Goal: Task Accomplishment & Management: Manage account settings

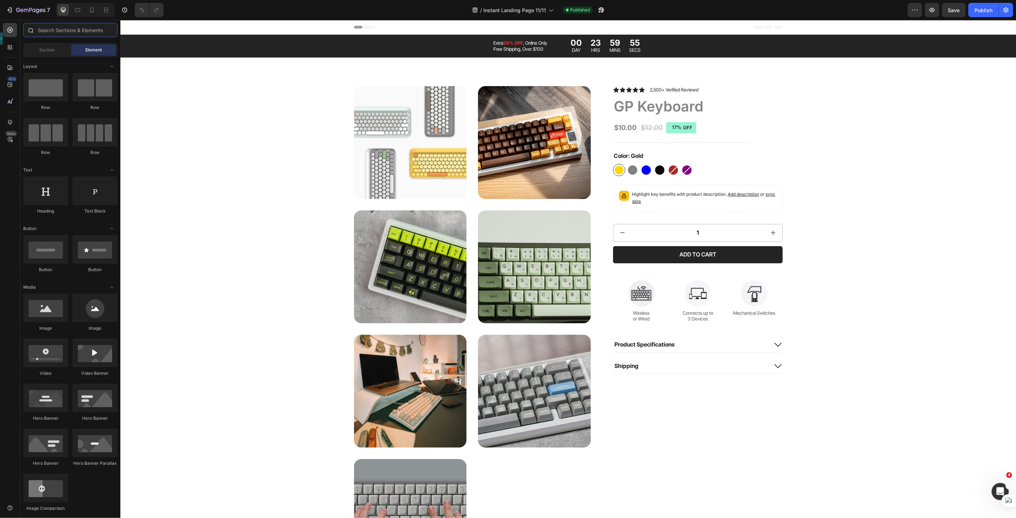
click at [71, 32] on input "text" at bounding box center [70, 30] width 94 height 14
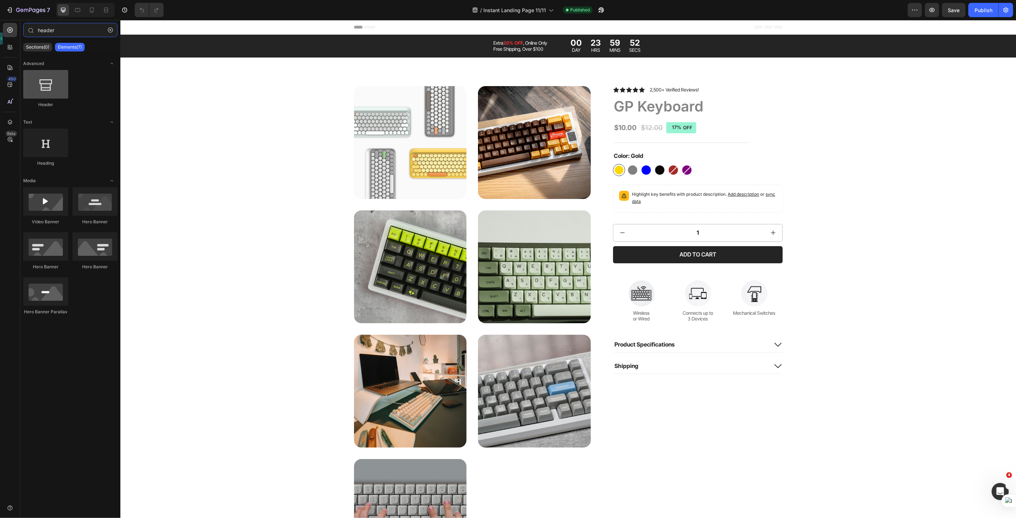
type input "header"
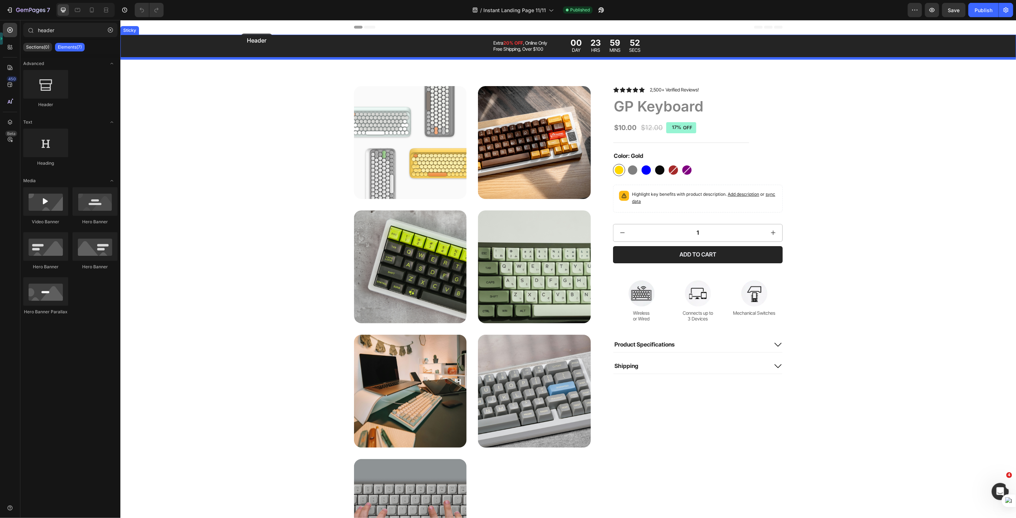
drag, startPoint x: 166, startPoint y: 100, endPoint x: 241, endPoint y: 33, distance: 99.6
click at [241, 33] on div at bounding box center [567, 27] width 895 height 15
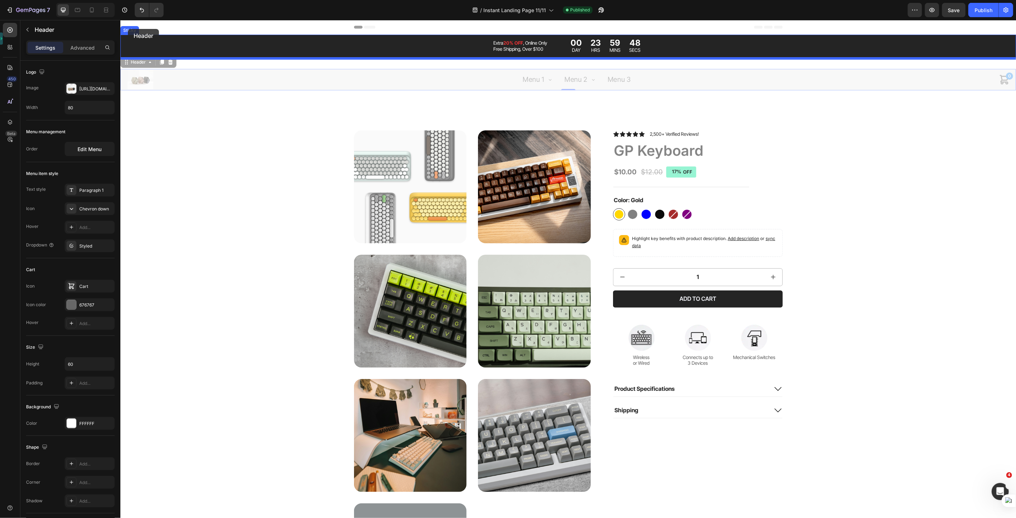
drag, startPoint x: 129, startPoint y: 62, endPoint x: 127, endPoint y: 27, distance: 34.7
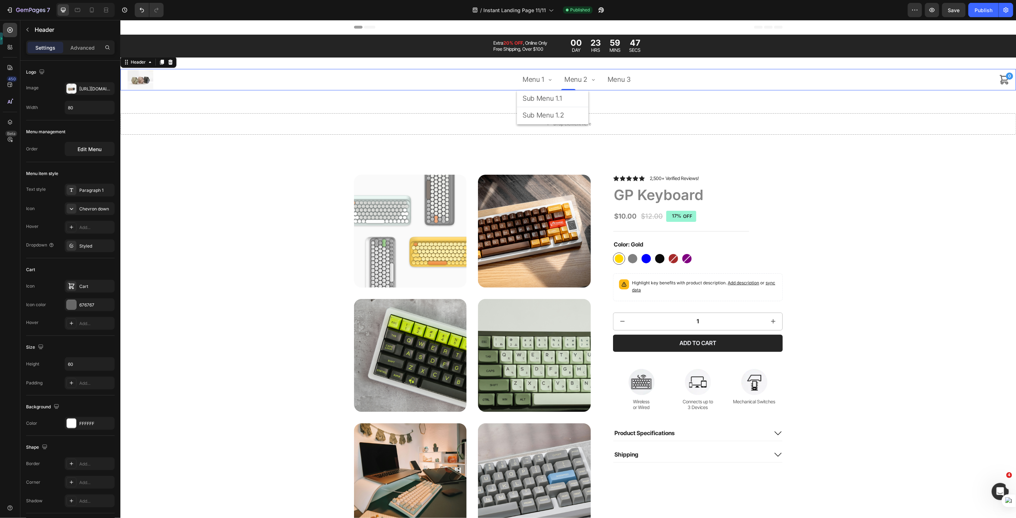
click at [540, 79] on span "Menu 1" at bounding box center [533, 79] width 22 height 11
click at [564, 82] on span "Menu 2" at bounding box center [575, 79] width 23 height 11
click at [614, 82] on span "Menu 3" at bounding box center [618, 79] width 23 height 11
click at [522, 82] on span "Menu 1" at bounding box center [533, 79] width 22 height 11
click at [95, 8] on div at bounding box center [91, 9] width 11 height 11
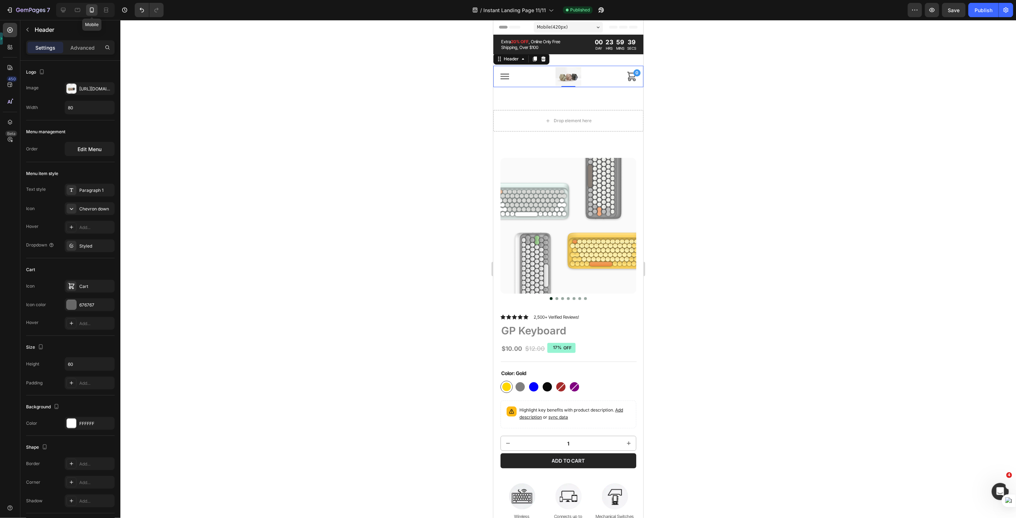
scroll to position [20, 0]
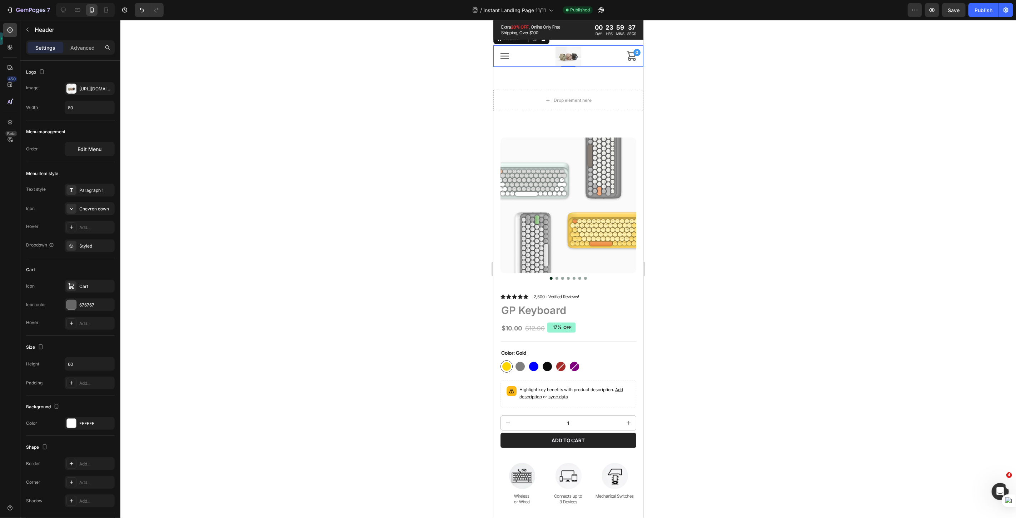
click at [512, 56] on div "Menu 1 Menu 2 Menu 3 Menu 1 Sub Menu 1.1 Sub Menu 1.2 Menu 2 Sub Menu 2.1 Sub M…" at bounding box center [568, 55] width 150 height 21
click at [505, 55] on icon "Menu" at bounding box center [504, 56] width 9 height 6
click at [519, 57] on div "Menu 1 Menu 2 Menu 3 Menu 1 Sub Menu 1.1 Sub Menu 1.2 Menu 2 Sub Menu 2.1 Sub M…" at bounding box center [568, 55] width 150 height 21
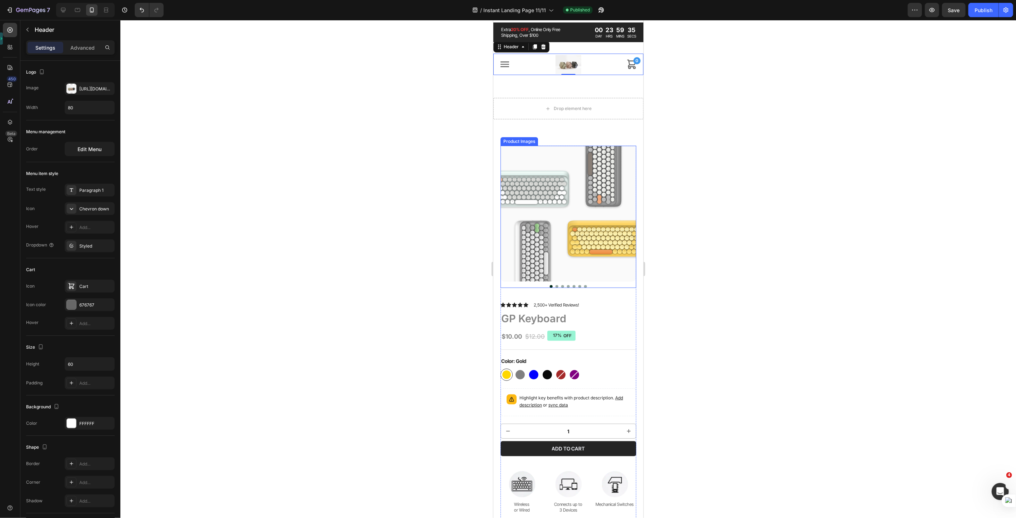
scroll to position [0, 0]
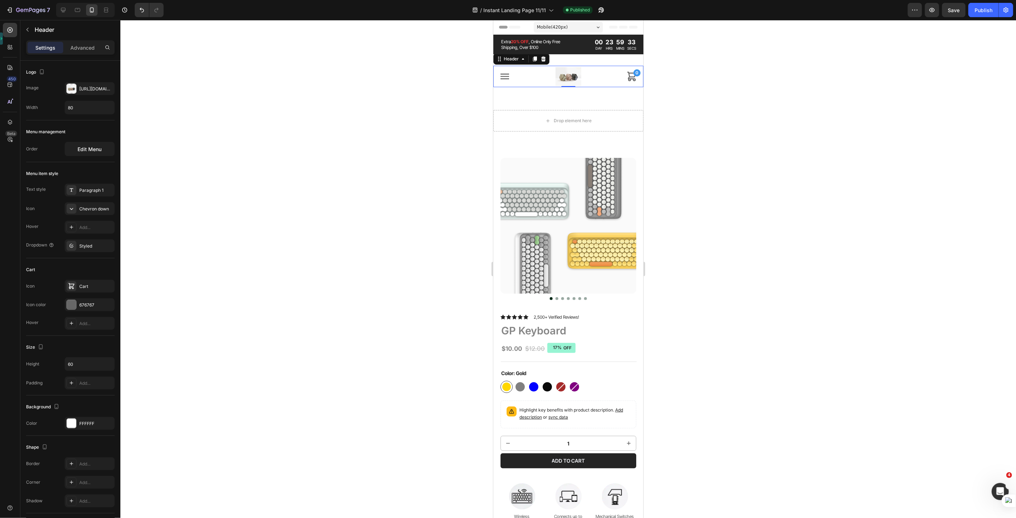
click at [507, 79] on icon "Menu" at bounding box center [504, 76] width 9 height 6
click at [504, 85] on div "Menu 1 Menu 2 Menu 3" at bounding box center [504, 75] width 11 height 21
click at [507, 79] on icon "Menu" at bounding box center [504, 75] width 11 height 11
click at [511, 75] on div "Menu 1 Menu 2 Menu 3 Menu 1 Sub Menu 1.1 Sub Menu 1.2 Menu 2 Sub Menu 2.1 Sub M…" at bounding box center [568, 75] width 150 height 21
click at [75, 11] on icon at bounding box center [77, 10] width 5 height 4
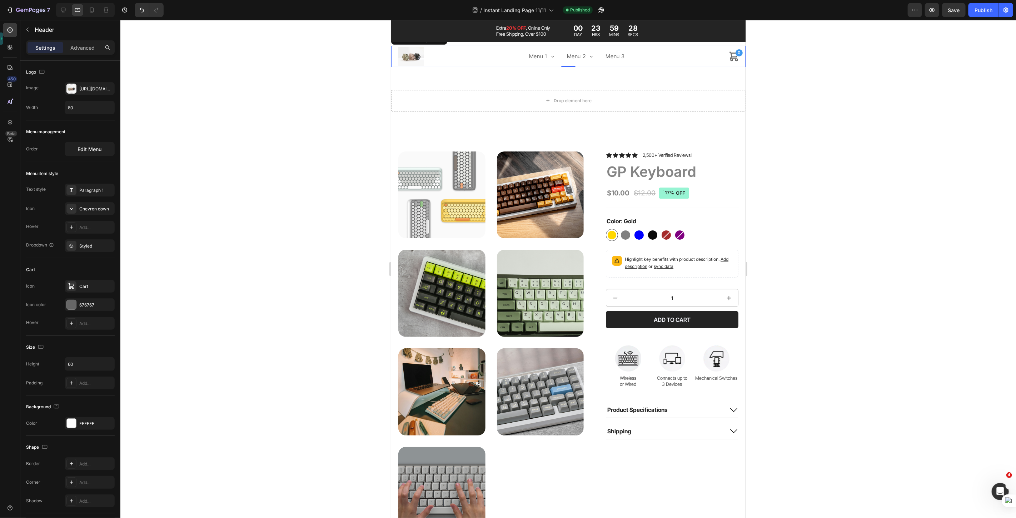
scroll to position [23, 0]
click at [566, 53] on span "Menu 2" at bounding box center [575, 56] width 19 height 10
click at [619, 57] on span "Menu 3" at bounding box center [614, 56] width 19 height 10
click at [408, 55] on img at bounding box center [410, 55] width 29 height 19
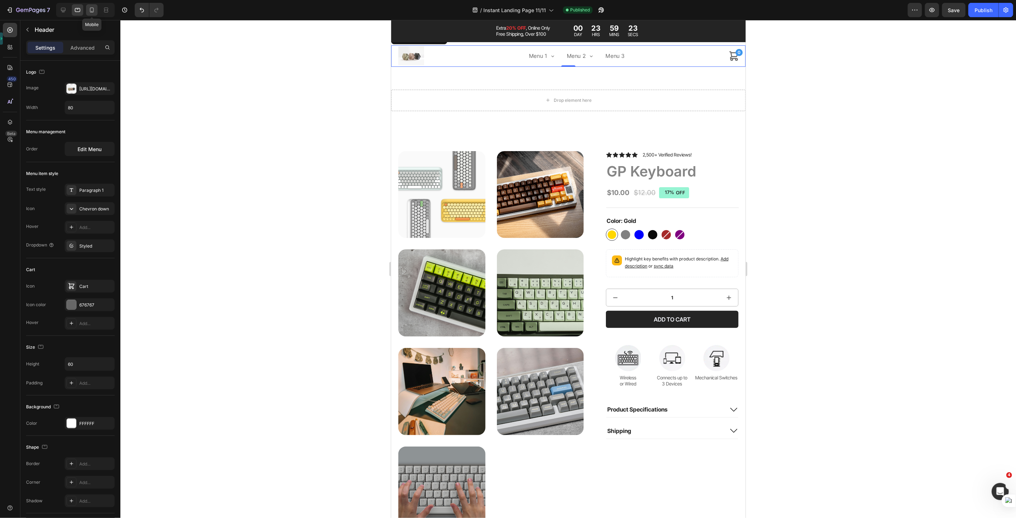
click at [92, 12] on icon at bounding box center [91, 9] width 7 height 7
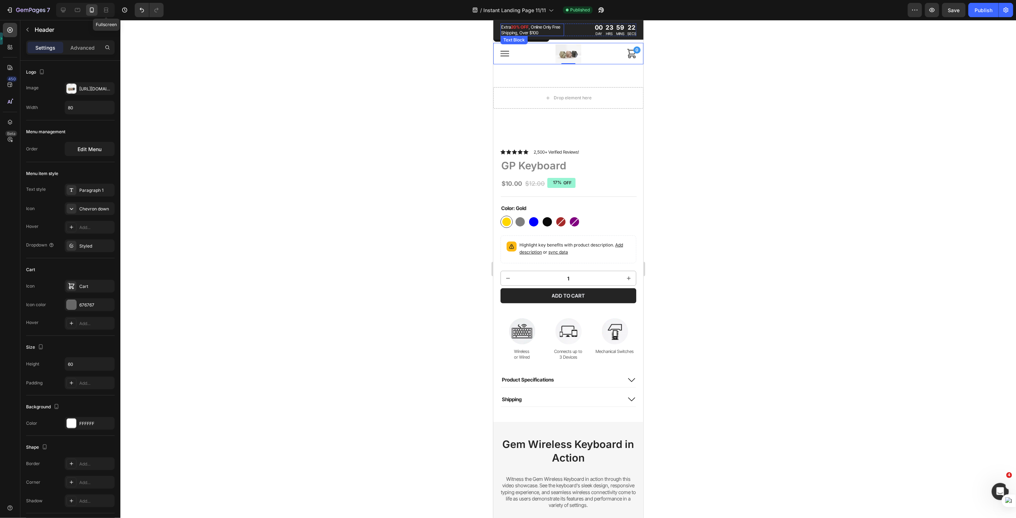
scroll to position [20, 0]
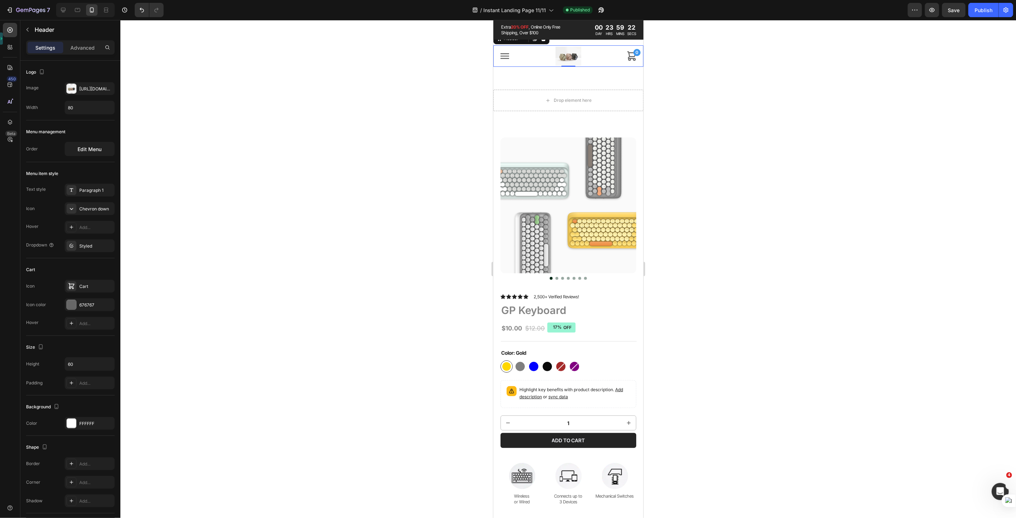
click at [505, 55] on icon "Menu" at bounding box center [504, 56] width 9 height 6
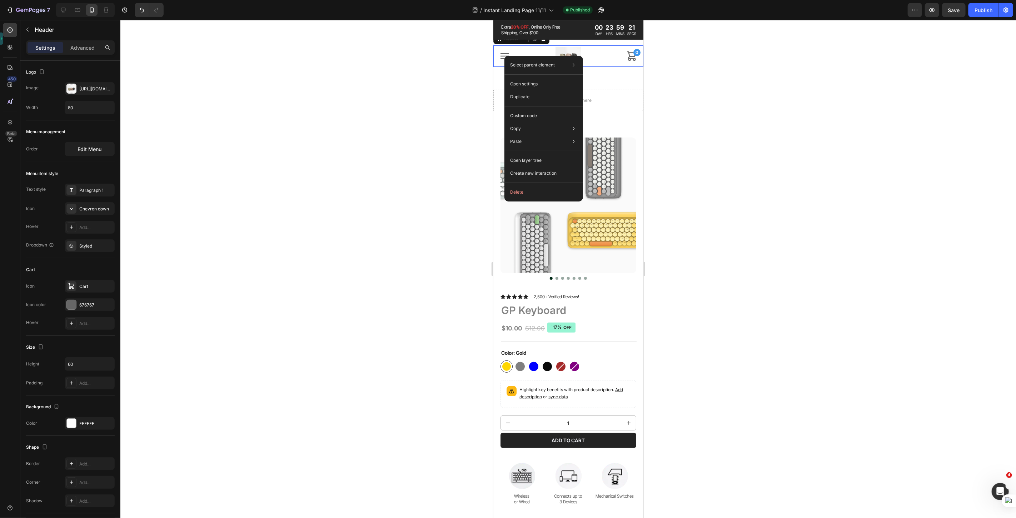
click at [505, 56] on div "Select parent element Section Header Open settings Duplicate Custom code Copy C…" at bounding box center [543, 129] width 79 height 146
click at [504, 56] on div "Select parent element Section Header Open settings Duplicate Custom code Copy C…" at bounding box center [543, 129] width 79 height 146
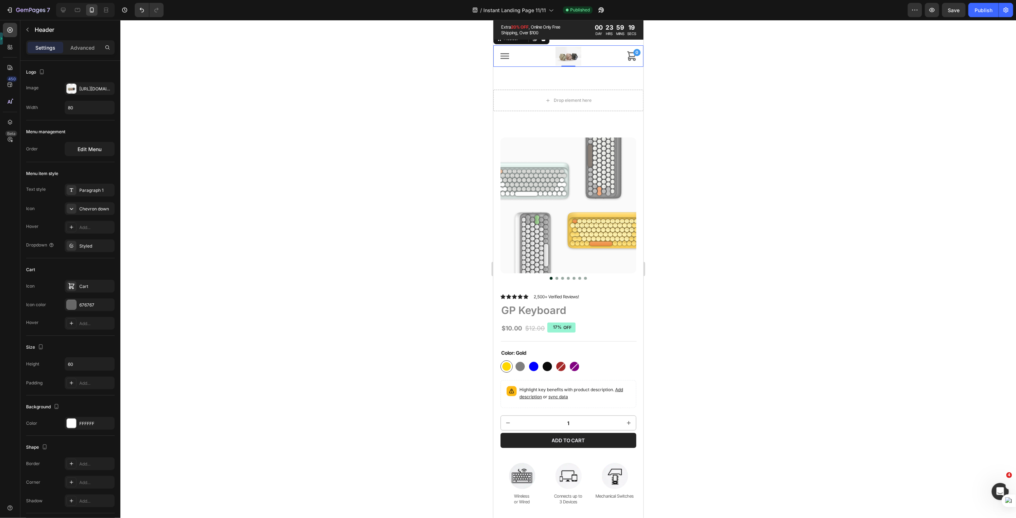
click at [250, 297] on div at bounding box center [567, 269] width 895 height 498
click at [499, 58] on icon "Menu" at bounding box center [504, 55] width 11 height 11
click at [92, 154] on button "Edit Menu" at bounding box center [90, 149] width 50 height 14
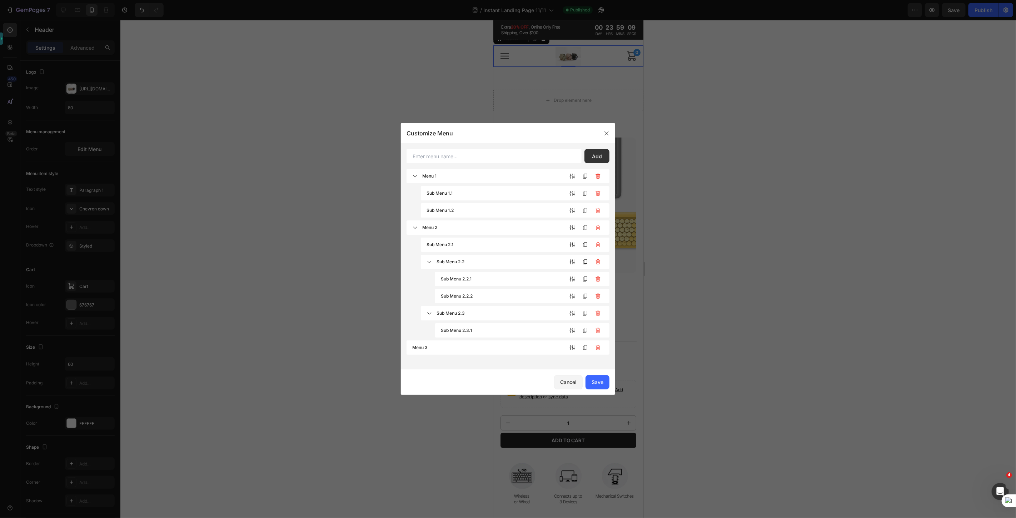
click at [437, 176] on div "Menu 1" at bounding box center [507, 176] width 203 height 14
click at [513, 157] on input "text" at bounding box center [493, 156] width 175 height 14
click at [434, 174] on div "Menu 1" at bounding box center [507, 176] width 203 height 14
click at [432, 175] on div "Menu 1" at bounding box center [507, 176] width 203 height 14
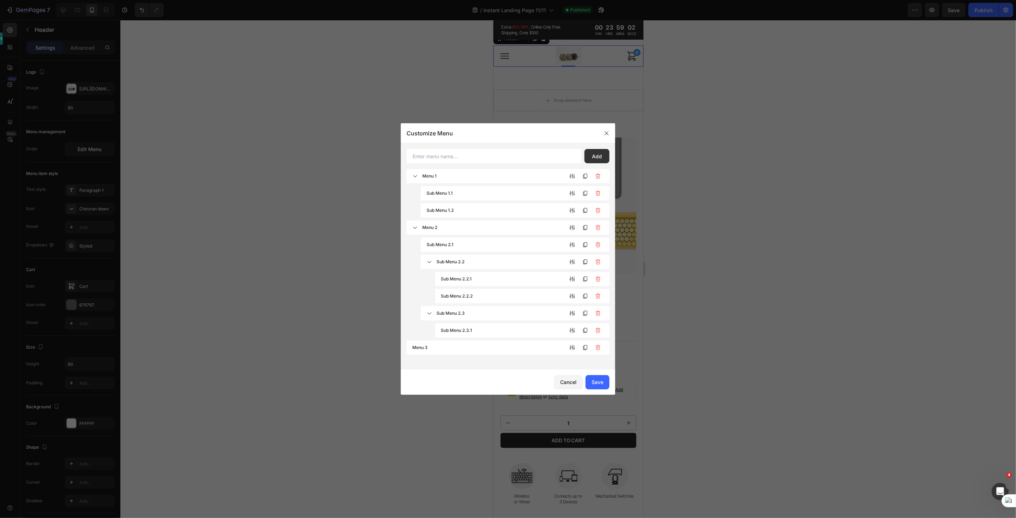
click at [101, 11] on div at bounding box center [508, 259] width 1016 height 518
click at [602, 134] on button "button" at bounding box center [606, 132] width 11 height 11
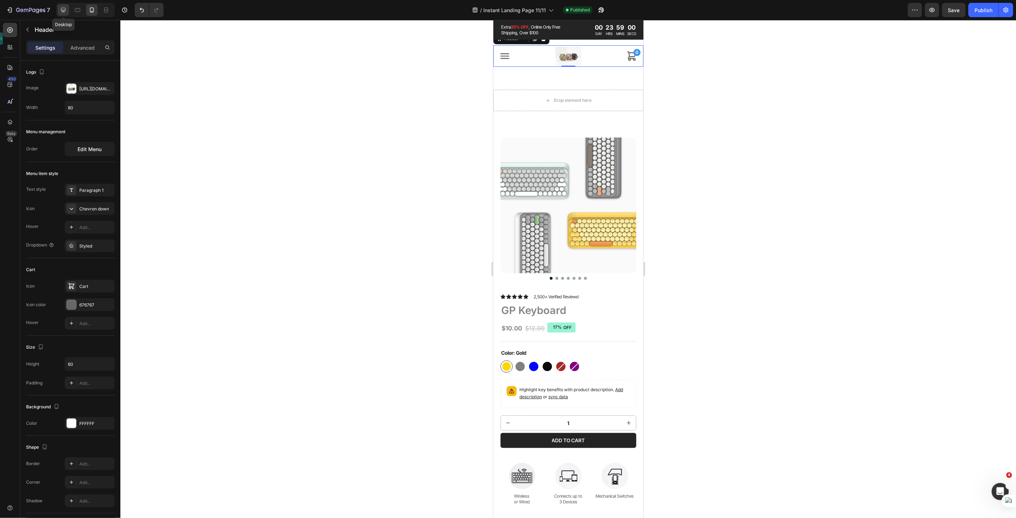
click at [61, 11] on icon at bounding box center [63, 9] width 7 height 7
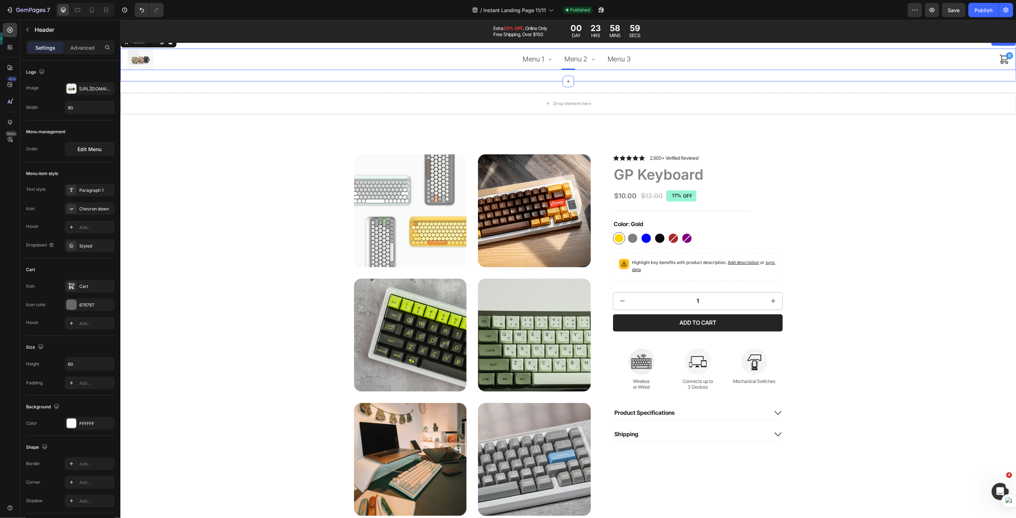
scroll to position [24, 0]
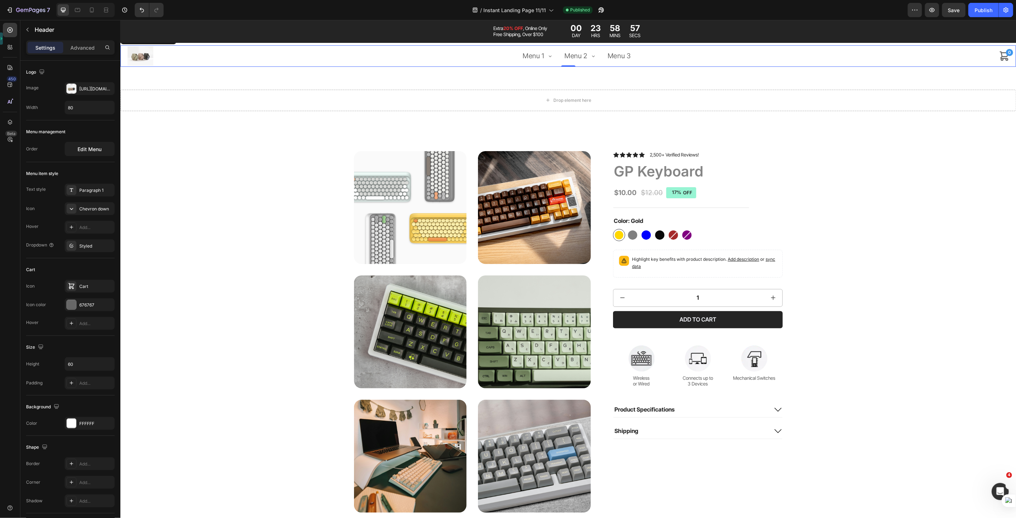
click at [147, 59] on img at bounding box center [140, 55] width 29 height 19
click at [138, 55] on img at bounding box center [140, 55] width 29 height 19
click at [524, 58] on span "Menu 1" at bounding box center [533, 55] width 22 height 11
click at [100, 145] on div "Edit Menu" at bounding box center [90, 148] width 24 height 7
